Goal: Task Accomplishment & Management: Manage account settings

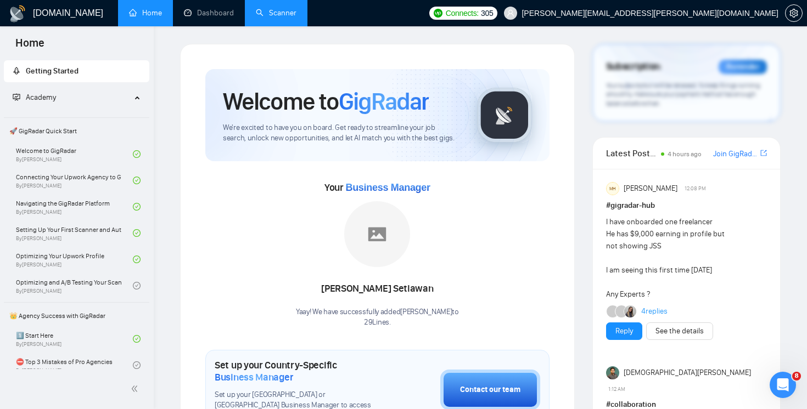
click at [279, 18] on link "Scanner" at bounding box center [276, 12] width 41 height 9
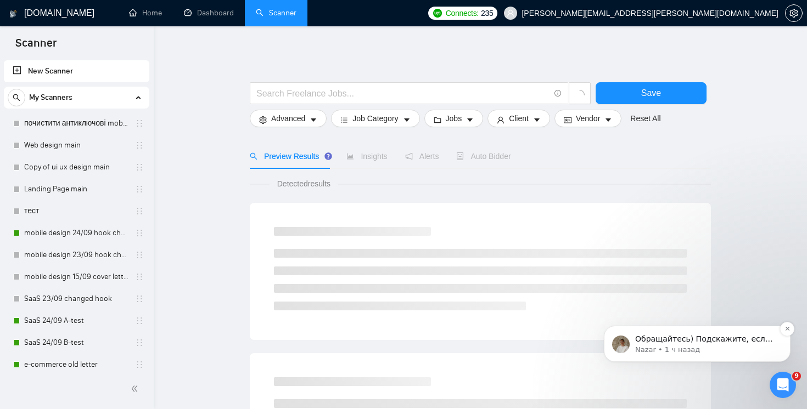
click at [695, 339] on span "Обращайтесь) Подскажите, если возникнут дополнительные вопросы" at bounding box center [704, 350] width 138 height 31
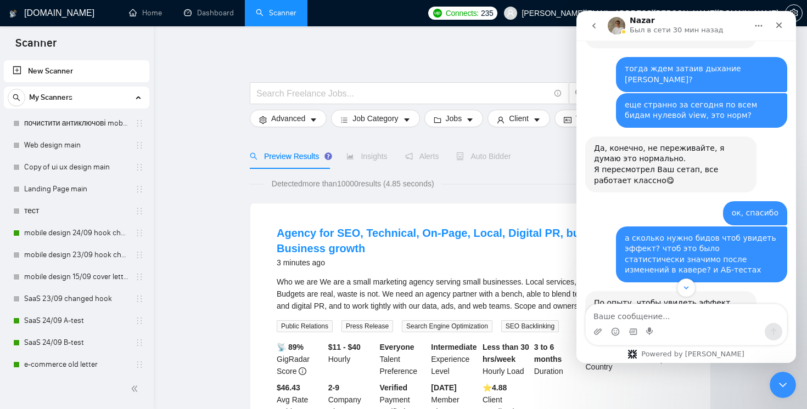
scroll to position [4199, 0]
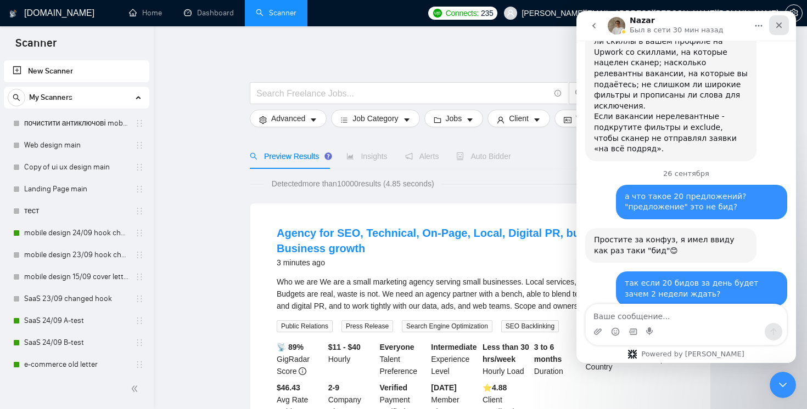
click at [779, 29] on icon "Закрыть" at bounding box center [778, 25] width 9 height 9
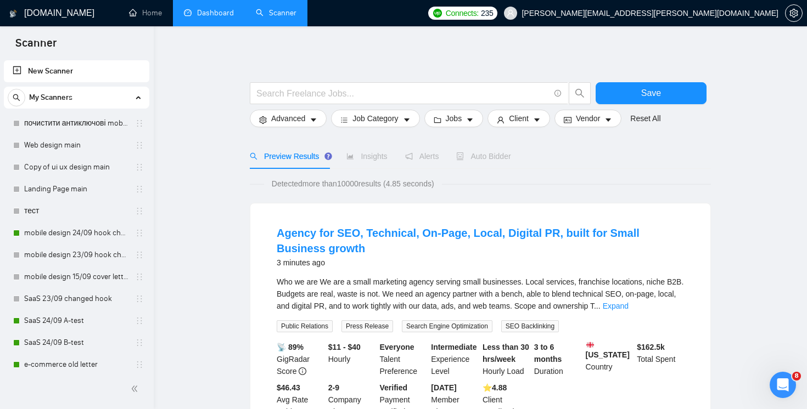
click at [208, 12] on link "Dashboard" at bounding box center [209, 12] width 50 height 9
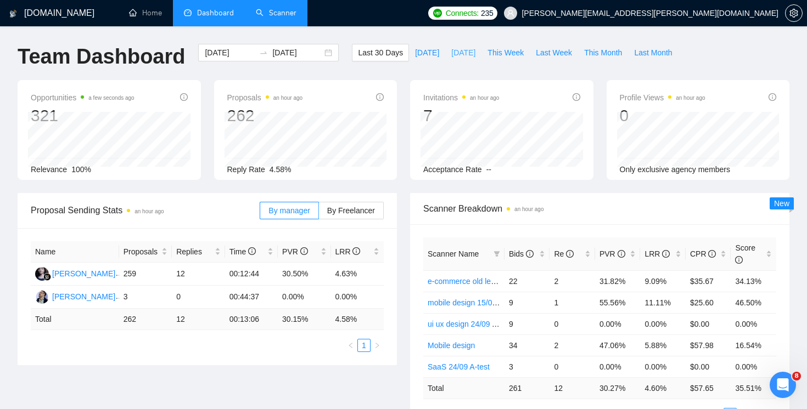
click at [455, 55] on span "[DATE]" at bounding box center [463, 53] width 24 height 12
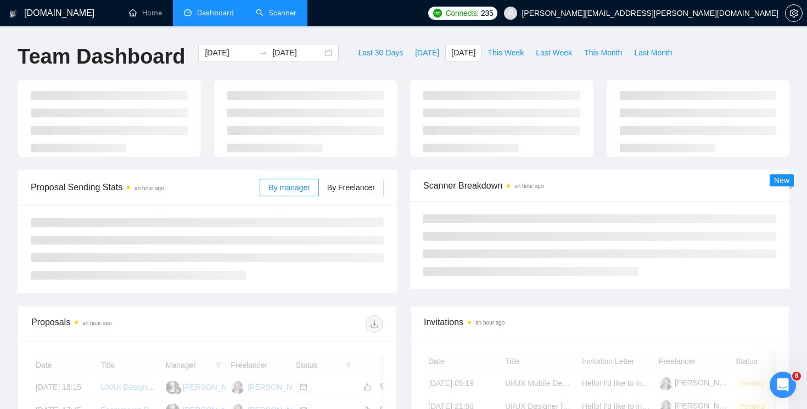
type input "[DATE]"
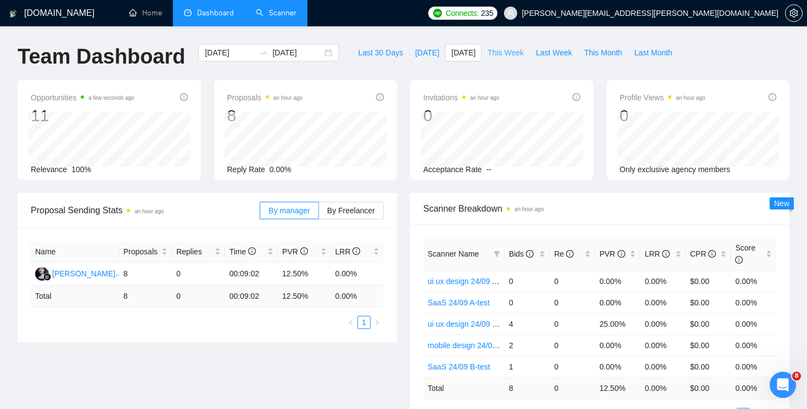
click at [501, 58] on span "This Week" at bounding box center [505, 53] width 36 height 12
type input "[DATE]"
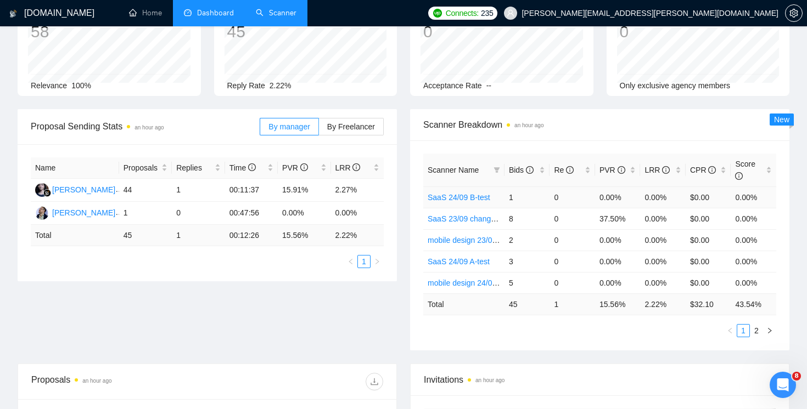
scroll to position [78, 0]
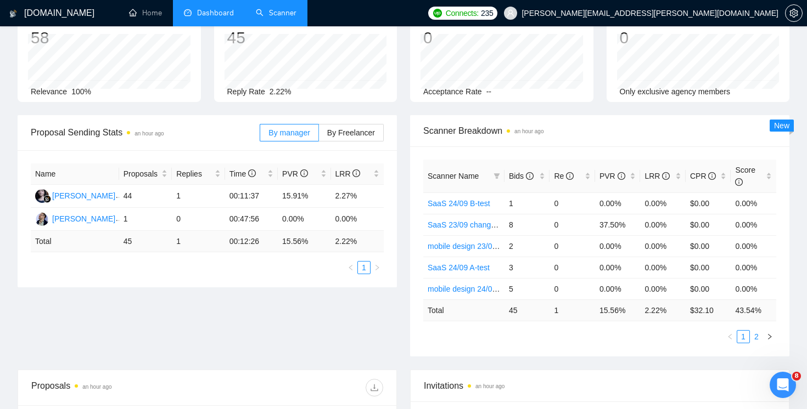
click at [755, 334] on link "2" at bounding box center [756, 337] width 12 height 12
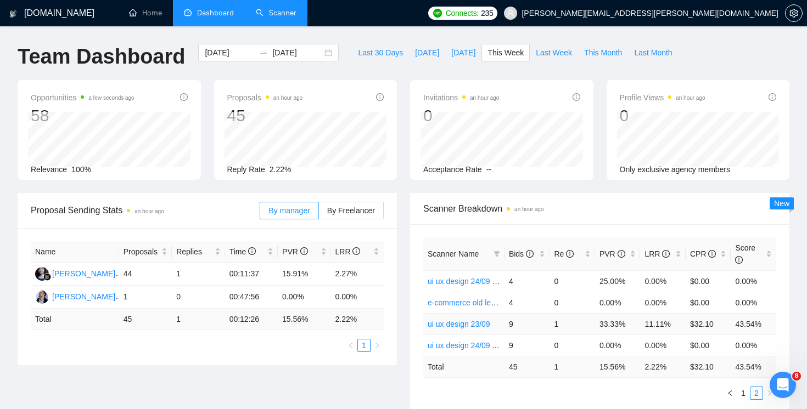
scroll to position [38, 0]
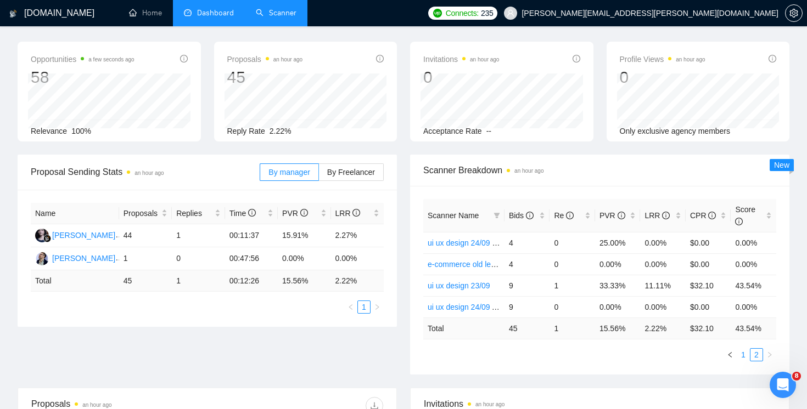
click at [744, 353] on link "1" at bounding box center [743, 355] width 12 height 12
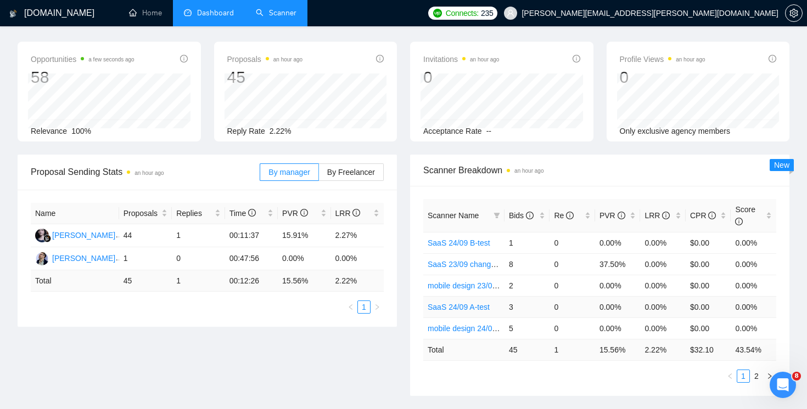
scroll to position [0, 0]
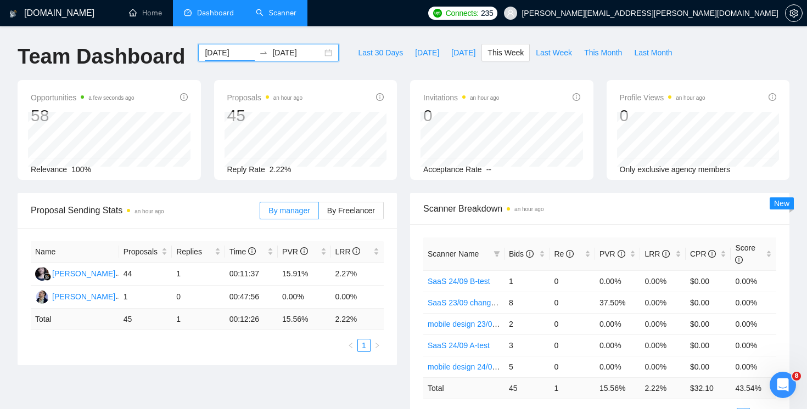
click at [221, 50] on input "[DATE]" at bounding box center [230, 53] width 50 height 12
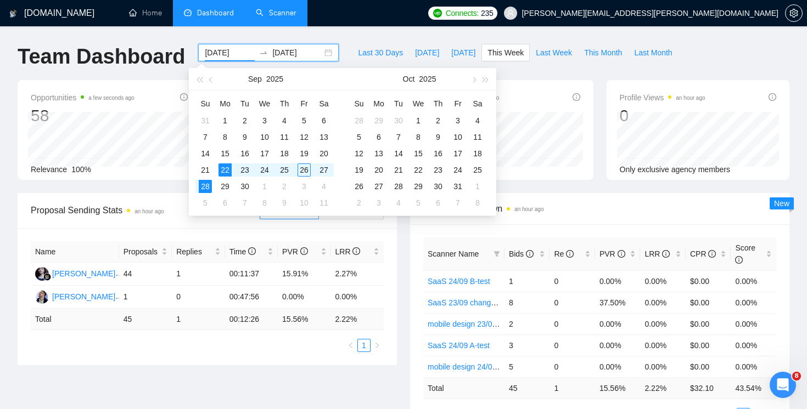
click at [407, 278] on div "Scanner Breakdown an hour ago Scanner Name Bids Re PVR LRR CPR Score SaaS 24/09…" at bounding box center [599, 313] width 392 height 241
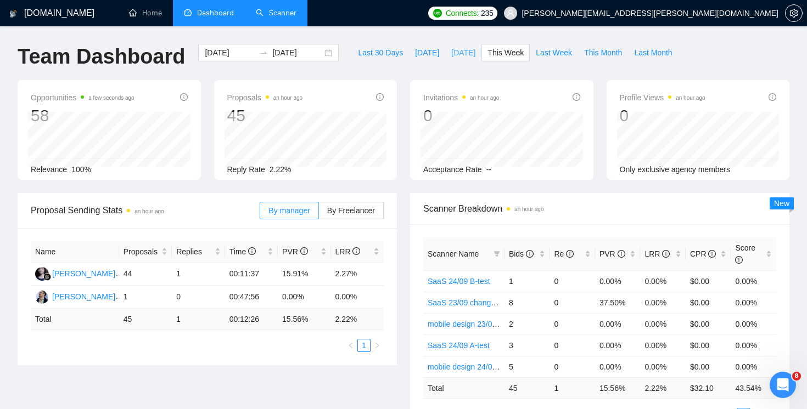
click at [458, 58] on span "[DATE]" at bounding box center [463, 53] width 24 height 12
type input "[DATE]"
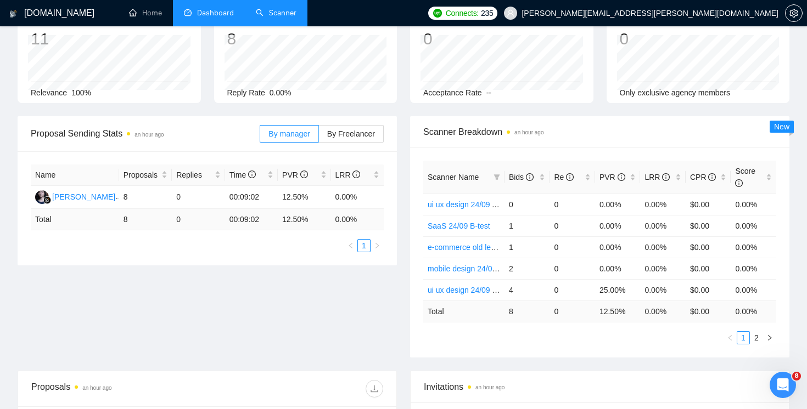
scroll to position [86, 0]
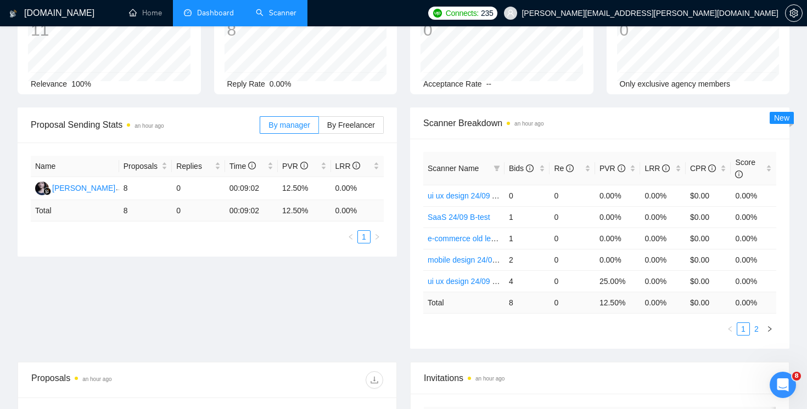
click at [756, 334] on link "2" at bounding box center [756, 329] width 12 height 12
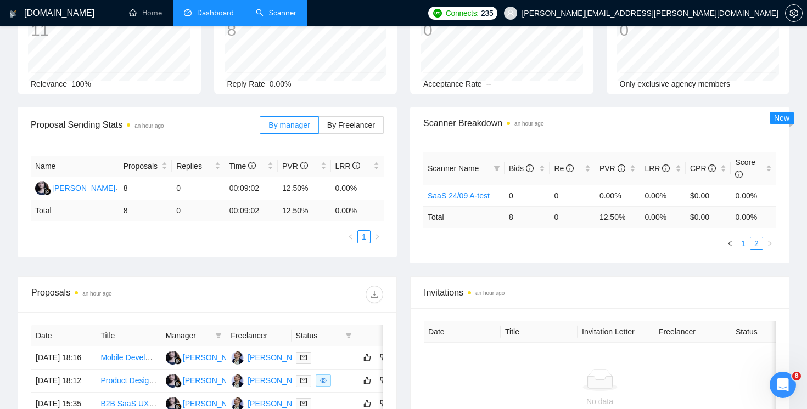
click at [742, 245] on link "1" at bounding box center [743, 244] width 12 height 12
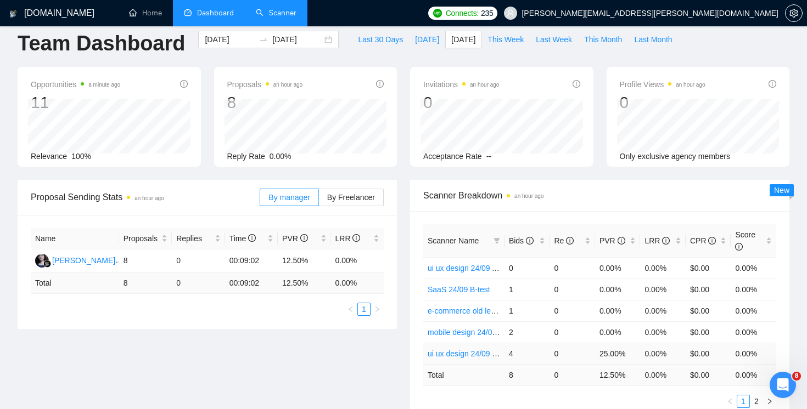
scroll to position [0, 0]
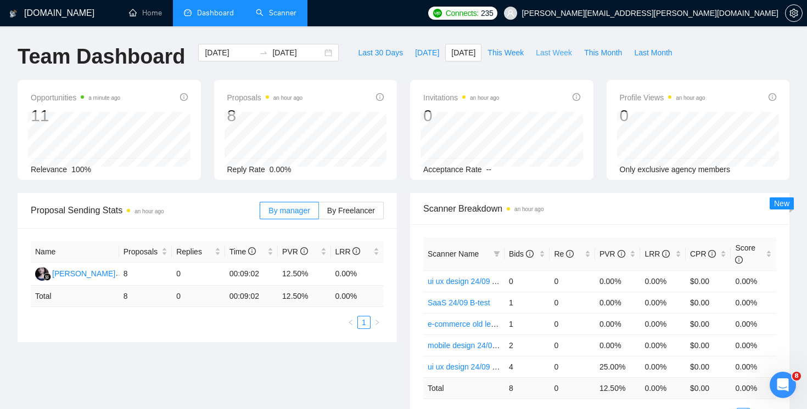
click at [549, 53] on span "Last Week" at bounding box center [554, 53] width 36 height 12
type input "[DATE]"
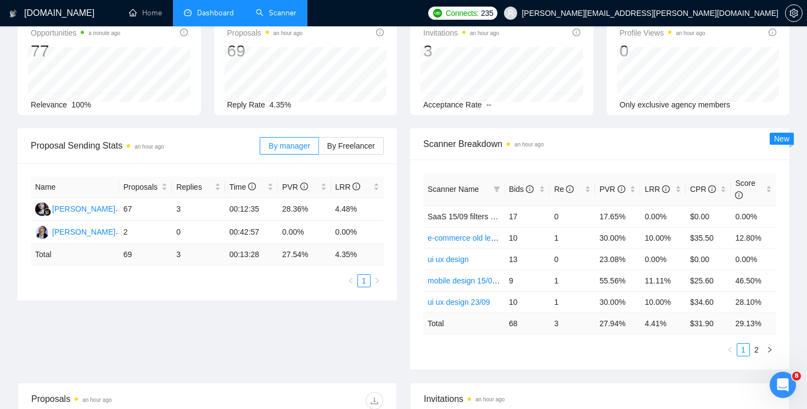
scroll to position [66, 0]
click at [759, 347] on link "2" at bounding box center [756, 349] width 12 height 12
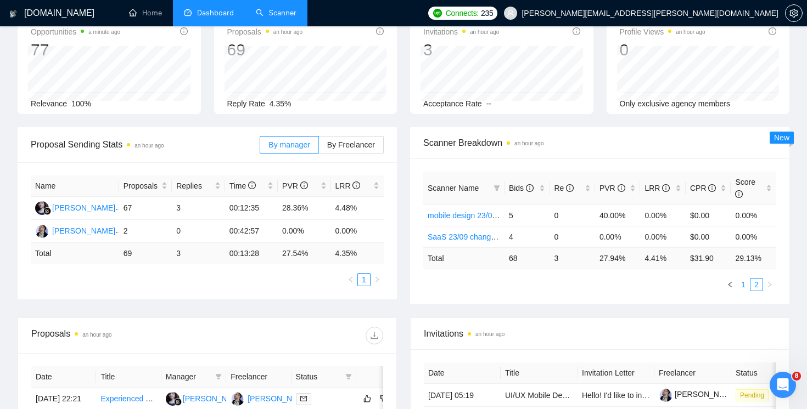
click at [743, 284] on link "1" at bounding box center [743, 285] width 12 height 12
